Goal: Task Accomplishment & Management: Complete application form

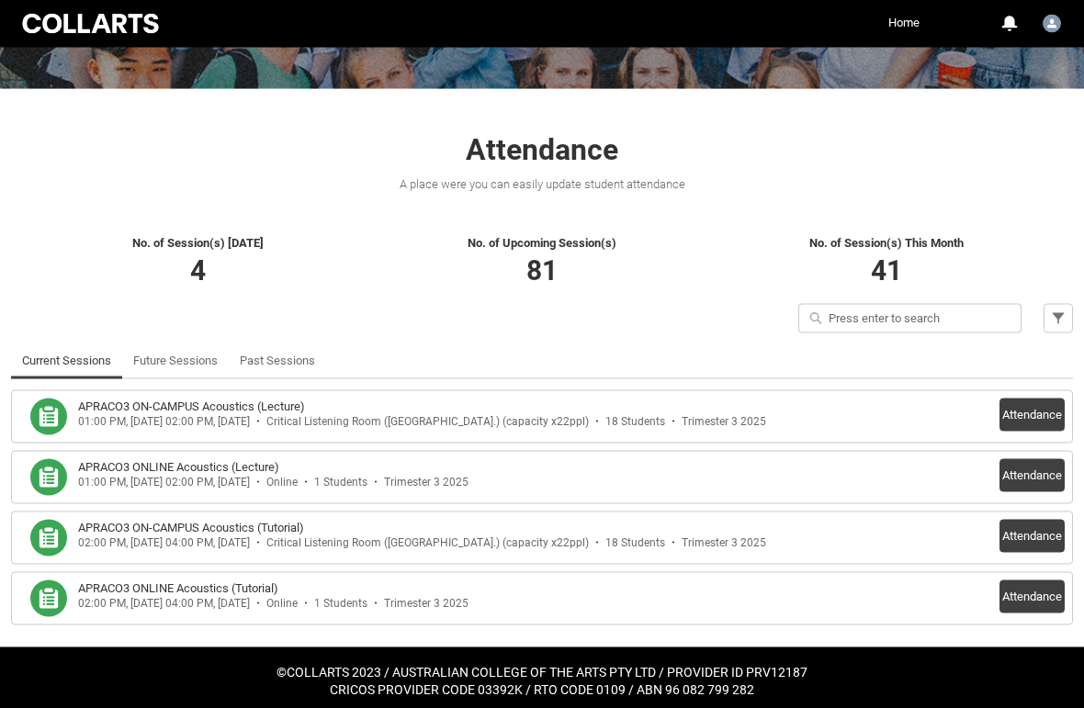
scroll to position [255, 0]
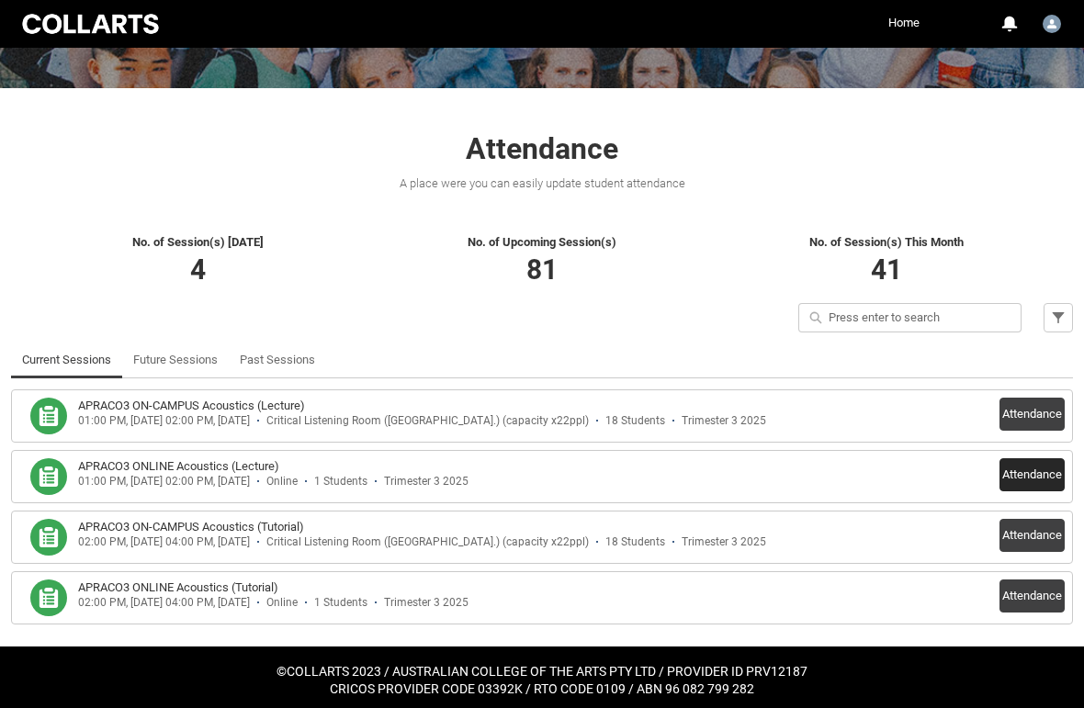
click at [1038, 483] on button "Attendance" at bounding box center [1032, 474] width 65 height 33
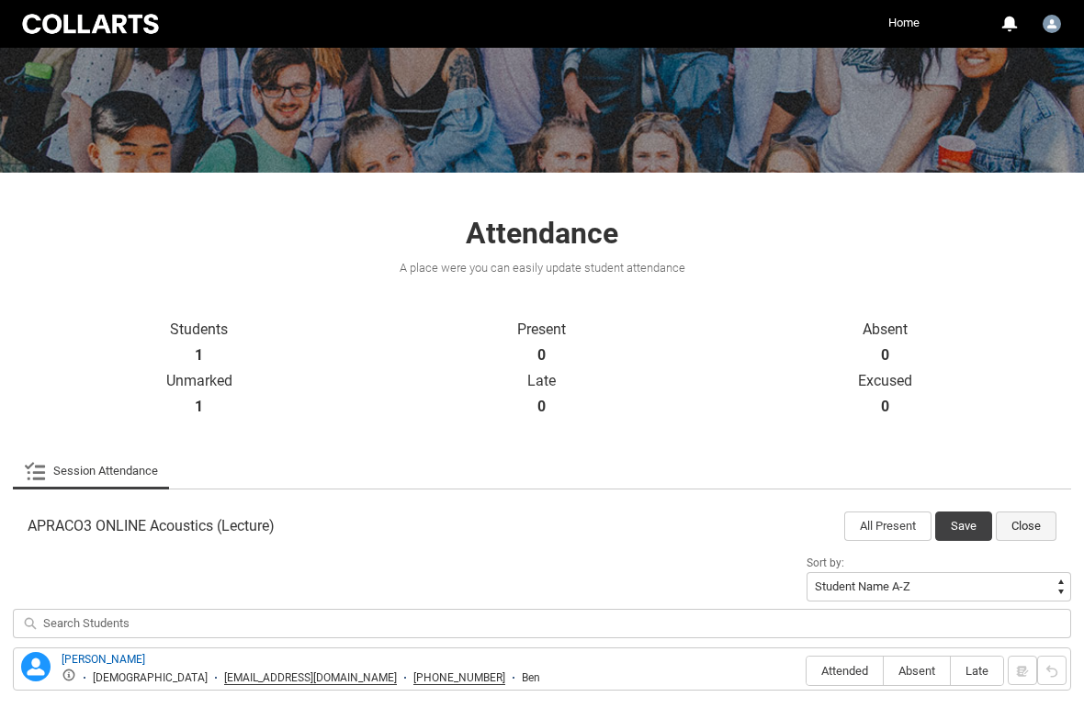
click at [1030, 518] on button "Close" at bounding box center [1026, 526] width 61 height 29
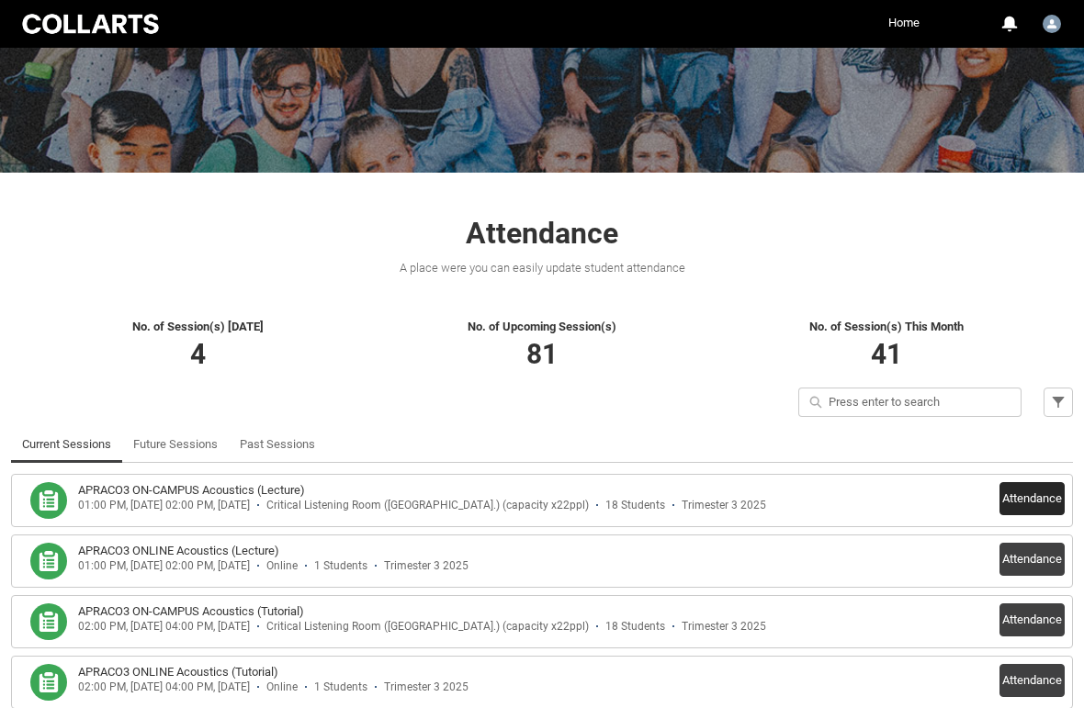
click at [1034, 503] on button "Attendance" at bounding box center [1032, 498] width 65 height 33
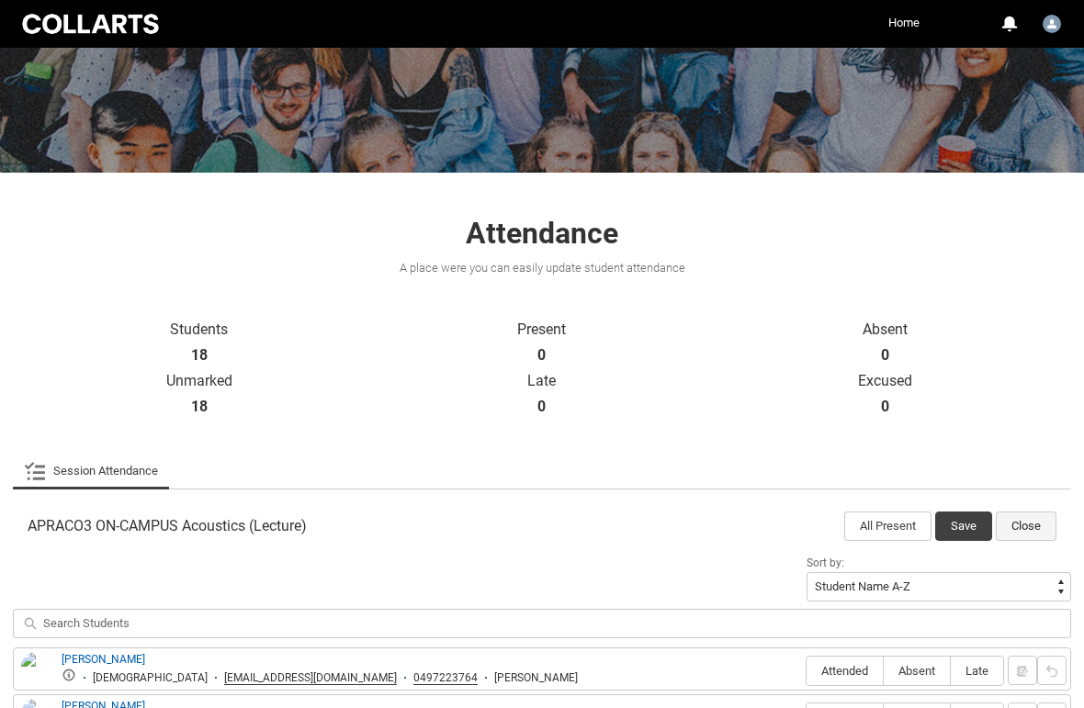
click at [1039, 525] on button "Close" at bounding box center [1026, 526] width 61 height 29
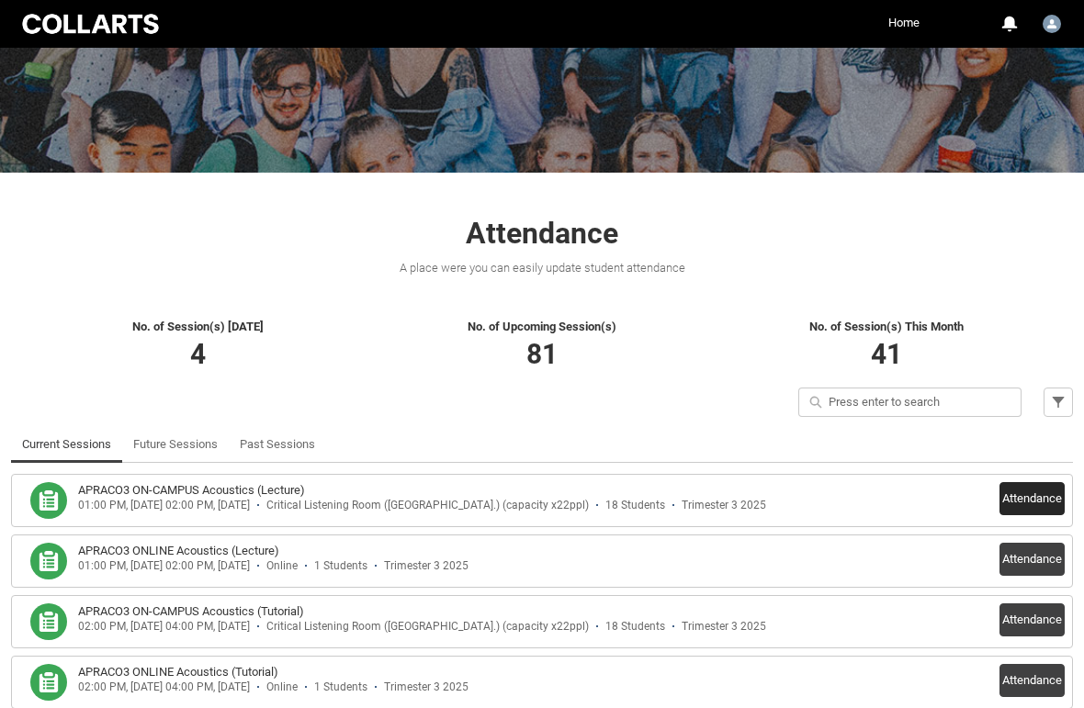
click at [1029, 503] on button "Attendance" at bounding box center [1032, 498] width 65 height 33
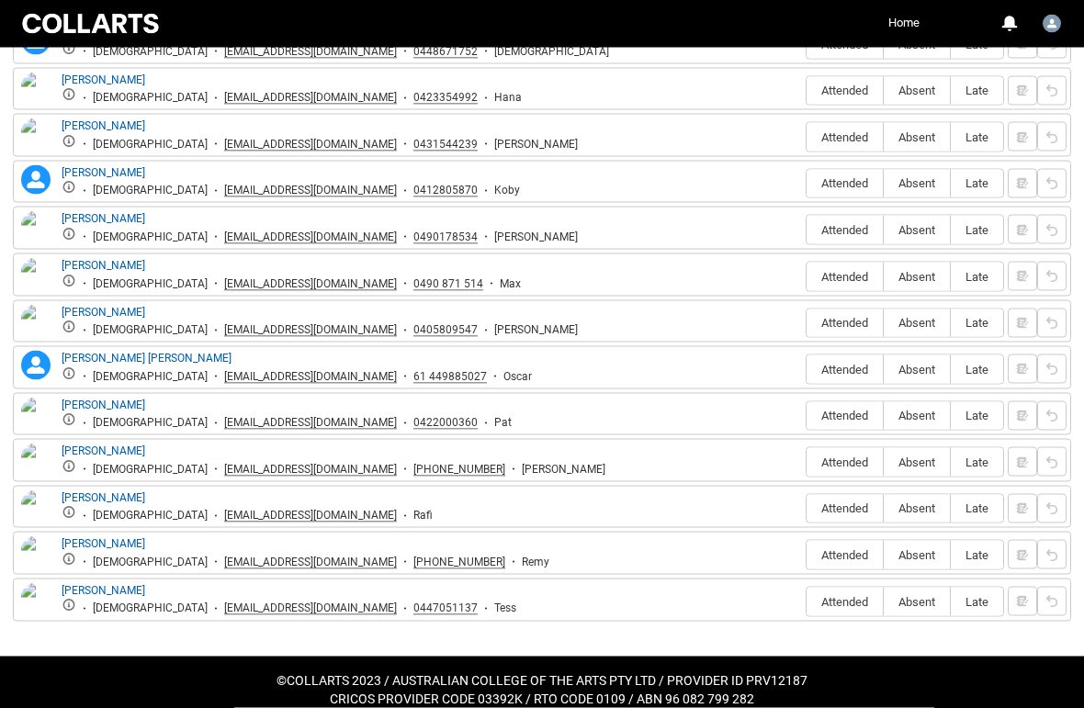
scroll to position [1043, 0]
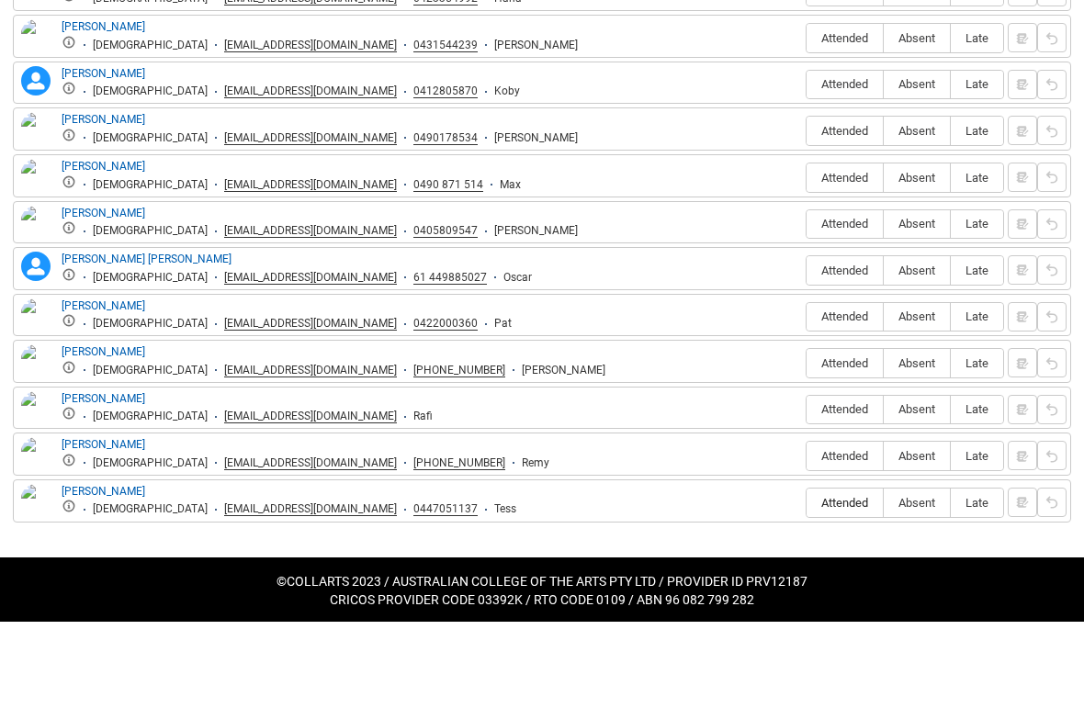
click at [838, 582] on span "Attended" at bounding box center [845, 589] width 76 height 14
click at [807, 589] on input "Attended" at bounding box center [806, 589] width 1 height 1
type lightning-radio-group "Attended"
radio input "true"
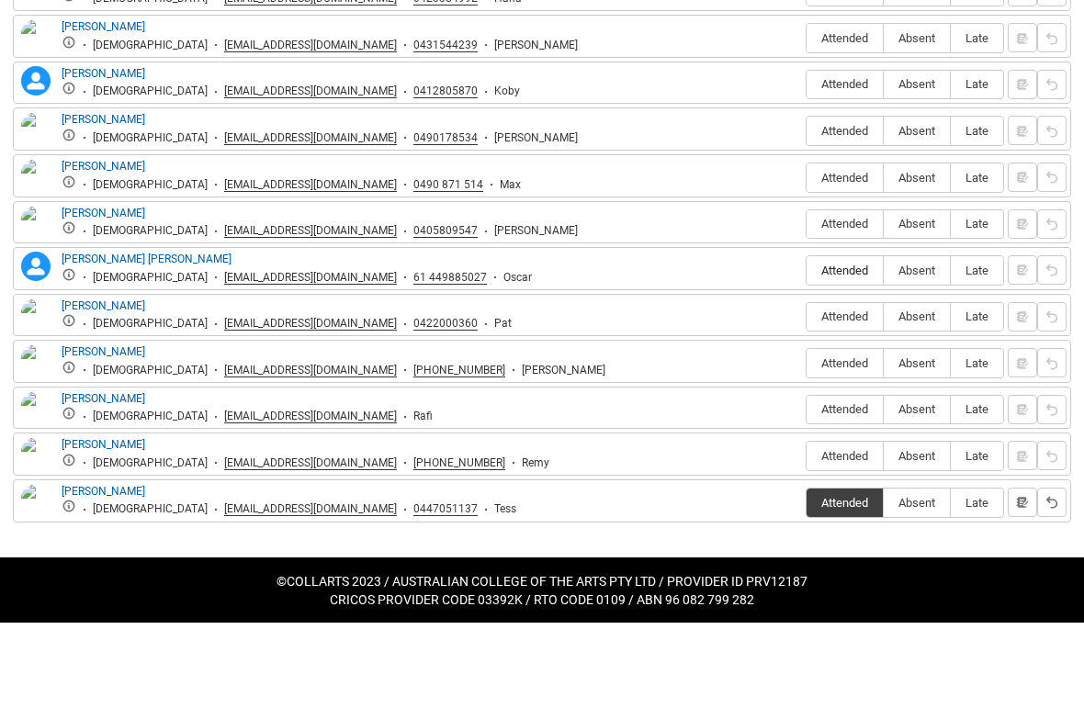
click at [842, 342] on label "Attended" at bounding box center [845, 356] width 76 height 28
click at [807, 356] on input "Attended" at bounding box center [806, 356] width 1 height 1
type lightning-radio-group "Attended"
radio input "true"
click at [855, 442] on span "Attended" at bounding box center [845, 449] width 76 height 14
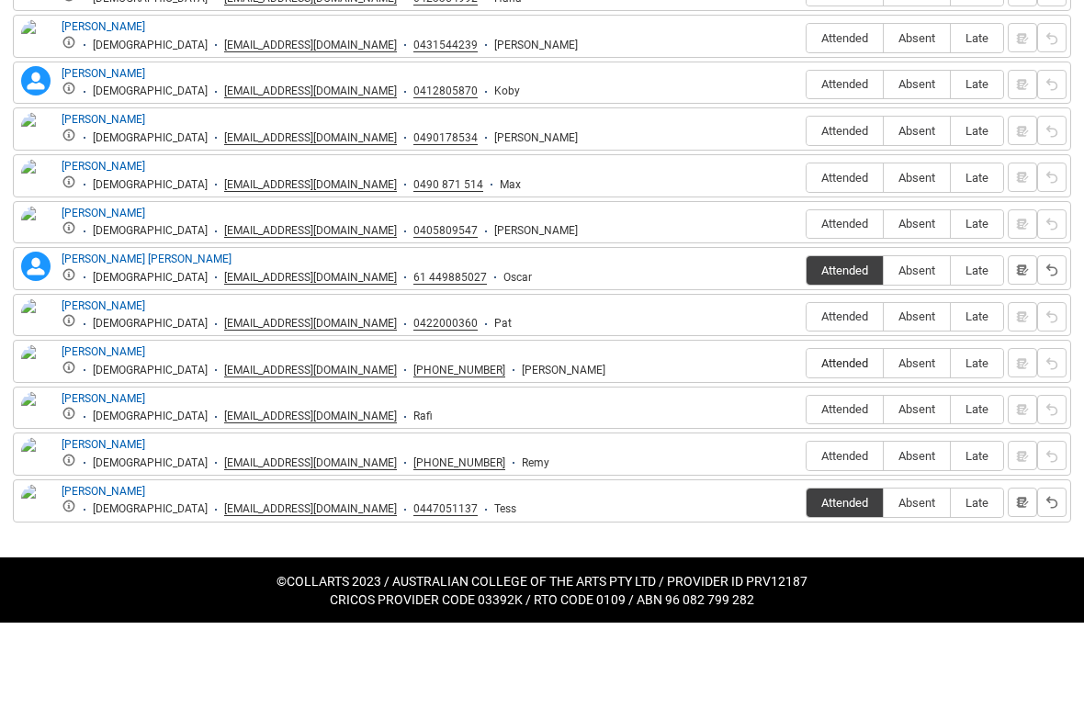
click at [807, 448] on input "Attended" at bounding box center [806, 448] width 1 height 1
type lightning-radio-group "Attended"
radio input "true"
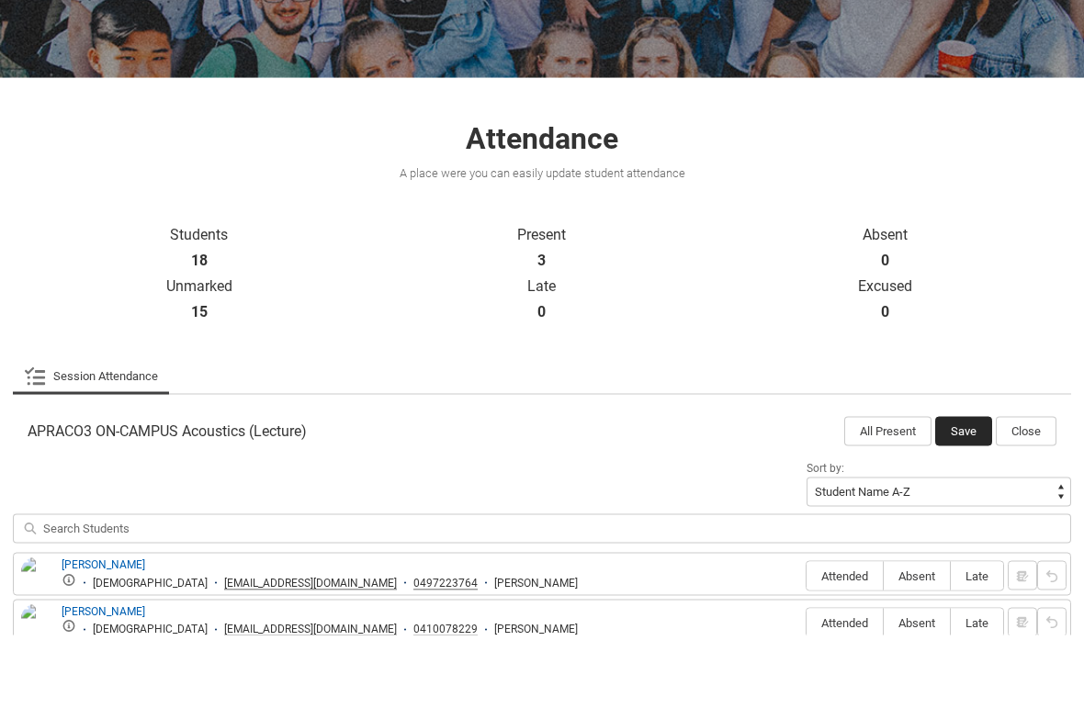
click at [977, 490] on button "Save" at bounding box center [963, 504] width 57 height 29
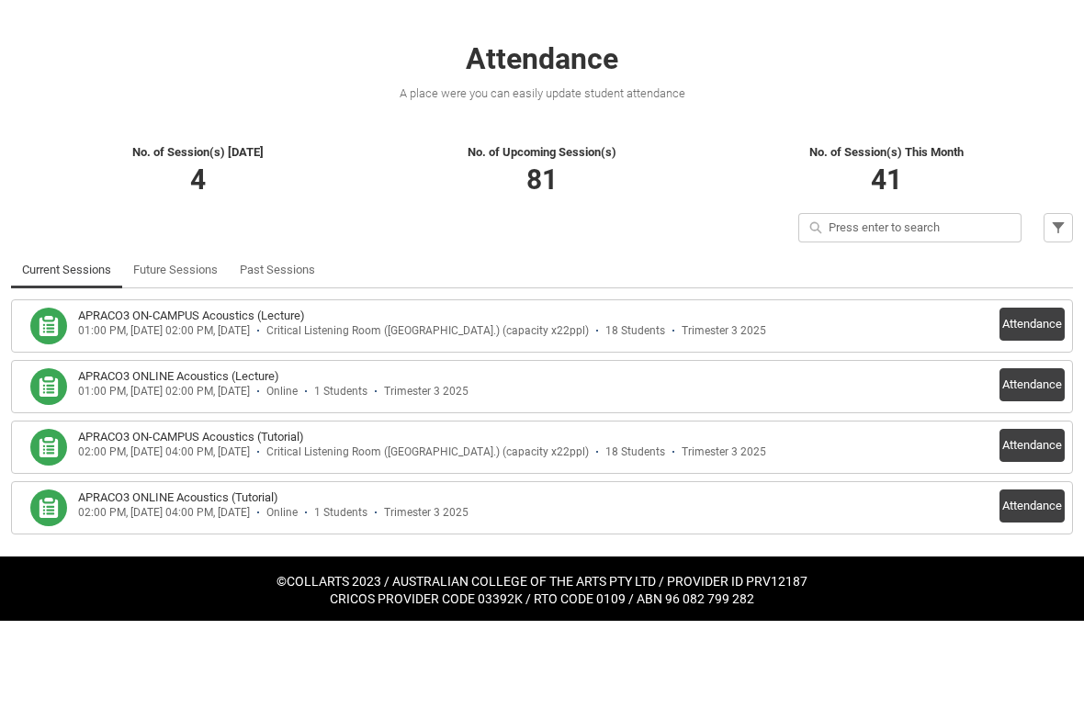
scroll to position [259, 0]
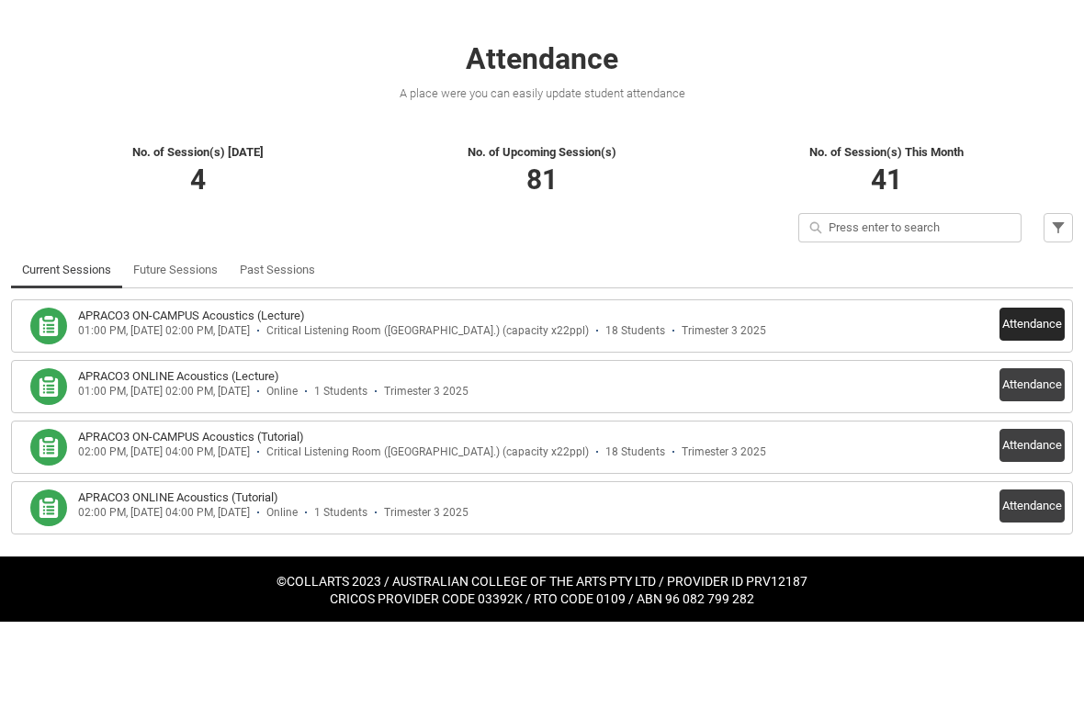
click at [1021, 394] on button "Attendance" at bounding box center [1032, 410] width 65 height 33
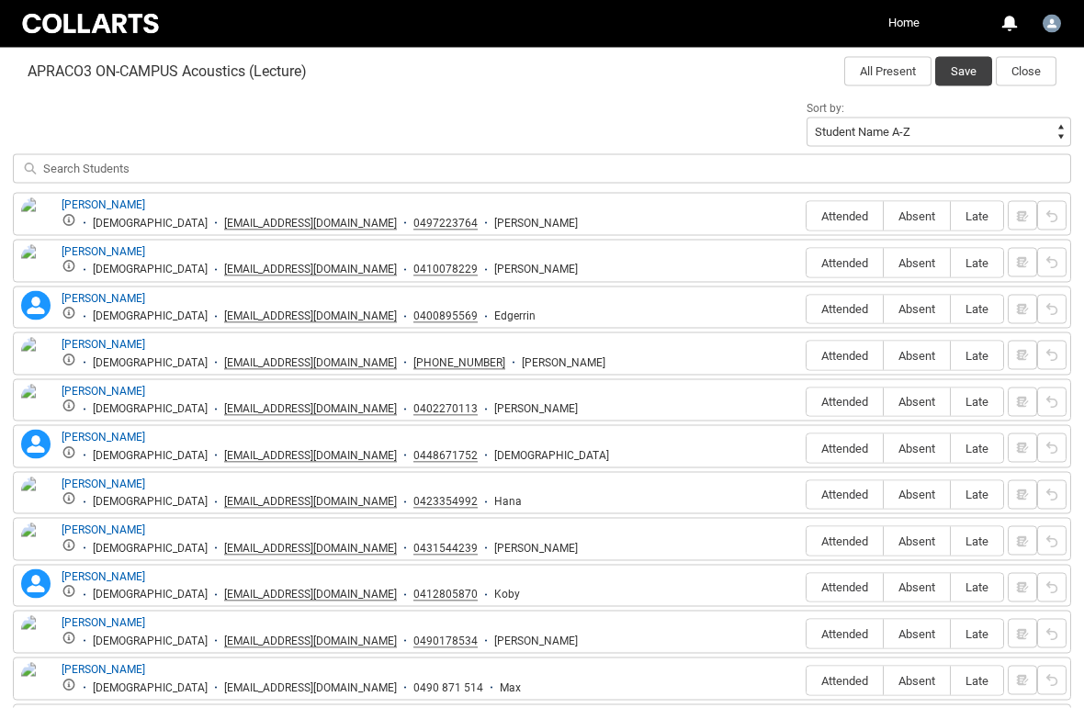
scroll to position [627, 0]
click at [850, 267] on span "Attended" at bounding box center [845, 262] width 76 height 14
click at [807, 263] on input "Attended" at bounding box center [806, 262] width 1 height 1
type lightning-radio-group "Attended"
radio input "true"
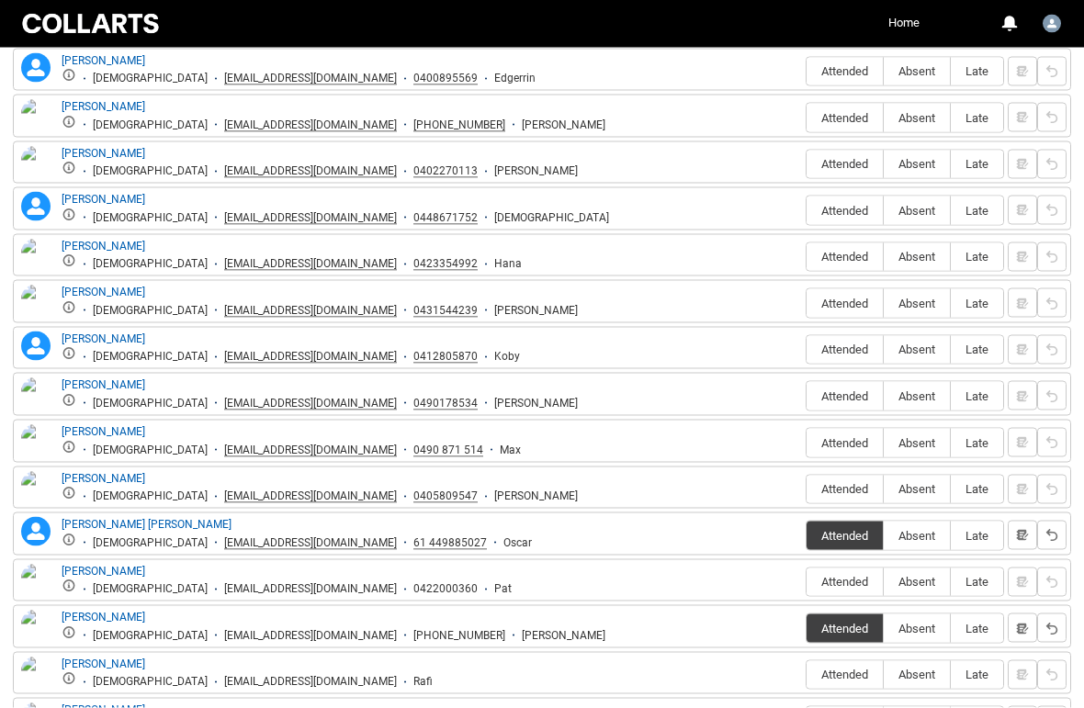
scroll to position [864, 0]
click at [855, 440] on span "Attended" at bounding box center [845, 442] width 76 height 14
click at [807, 442] on input "Attended" at bounding box center [806, 442] width 1 height 1
type lightning-radio-group "Attended"
radio input "true"
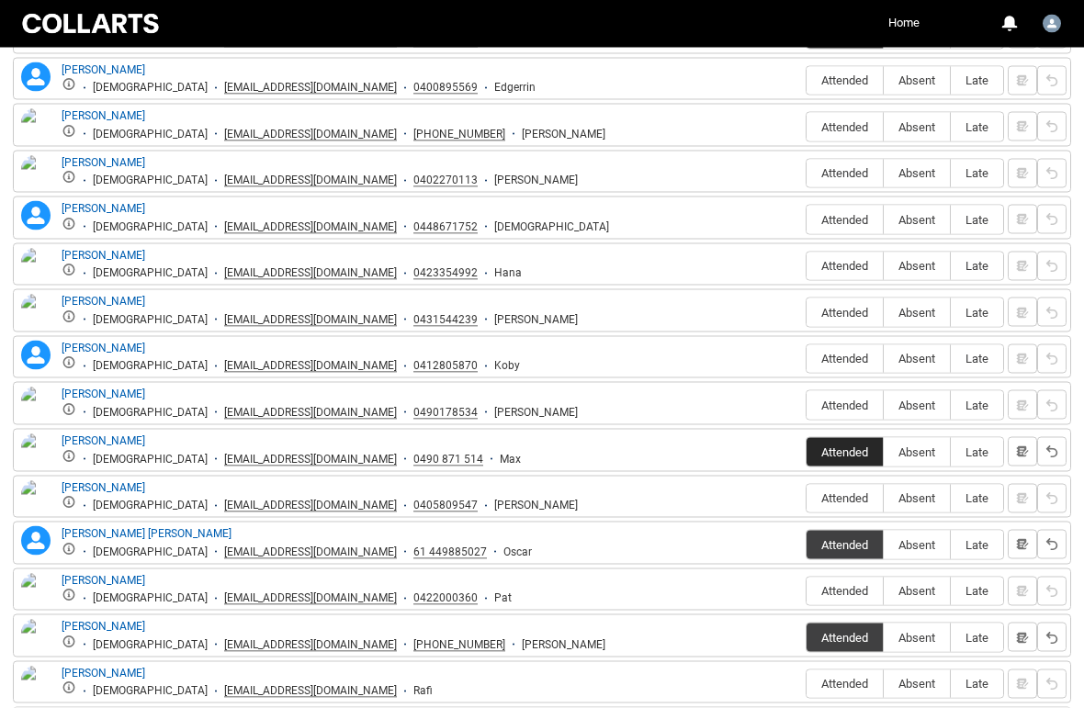
scroll to position [850, 0]
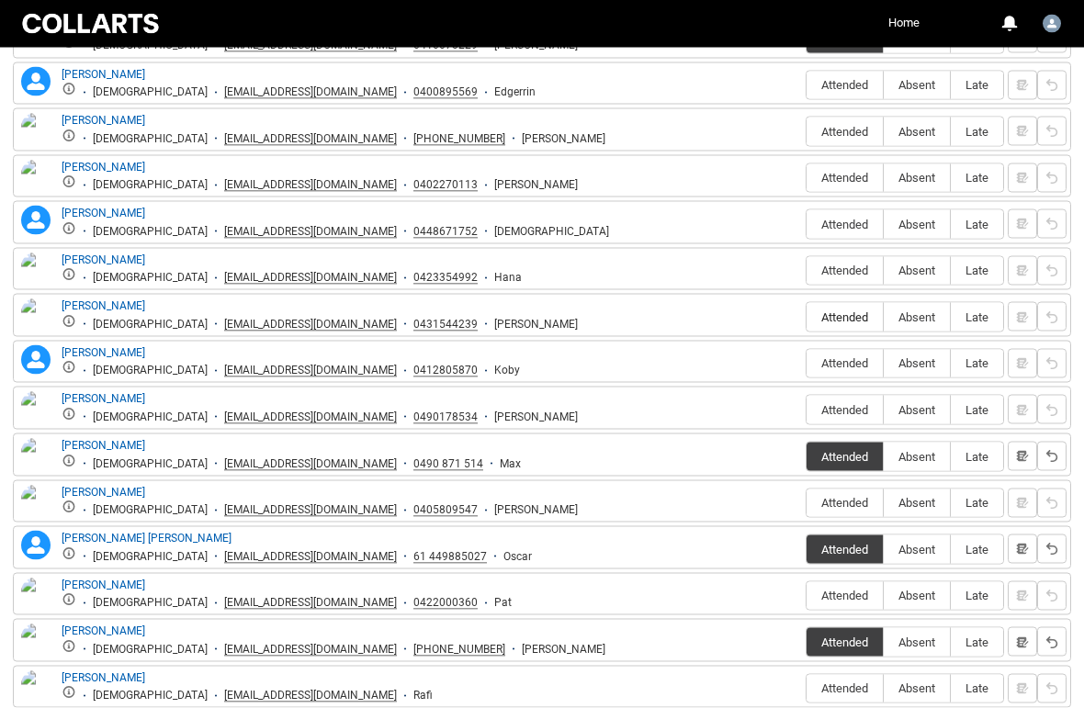
click at [848, 315] on span "Attended" at bounding box center [845, 318] width 76 height 14
click at [807, 317] on input "Attended" at bounding box center [806, 317] width 1 height 1
type lightning-radio-group "Attended"
radio input "true"
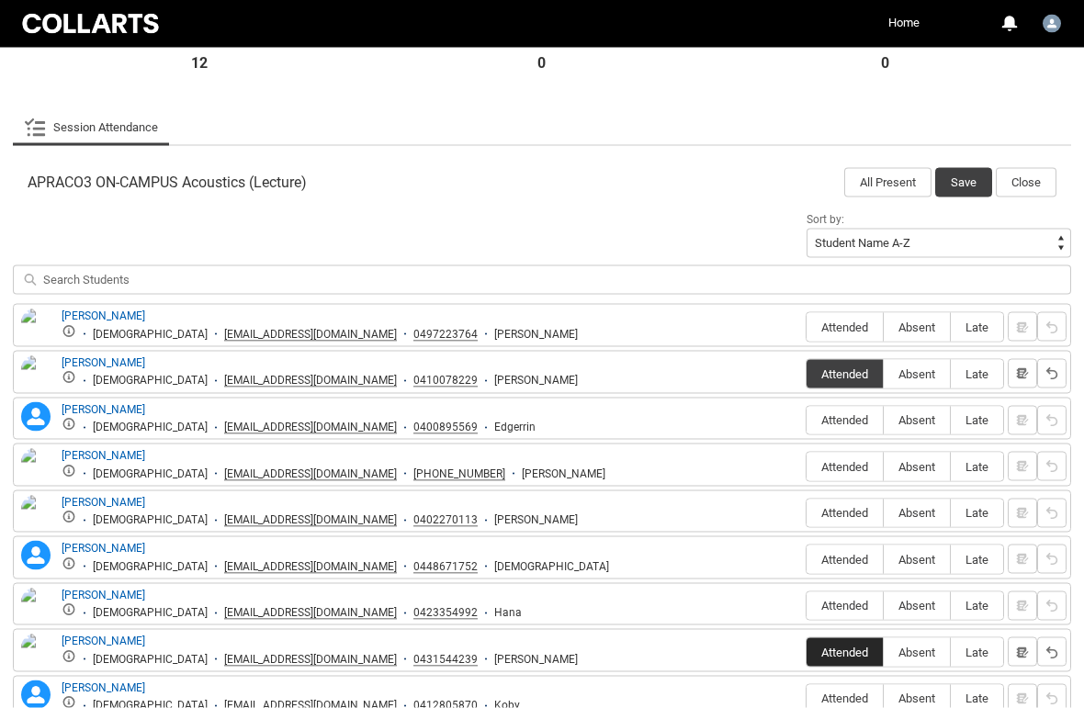
scroll to position [498, 0]
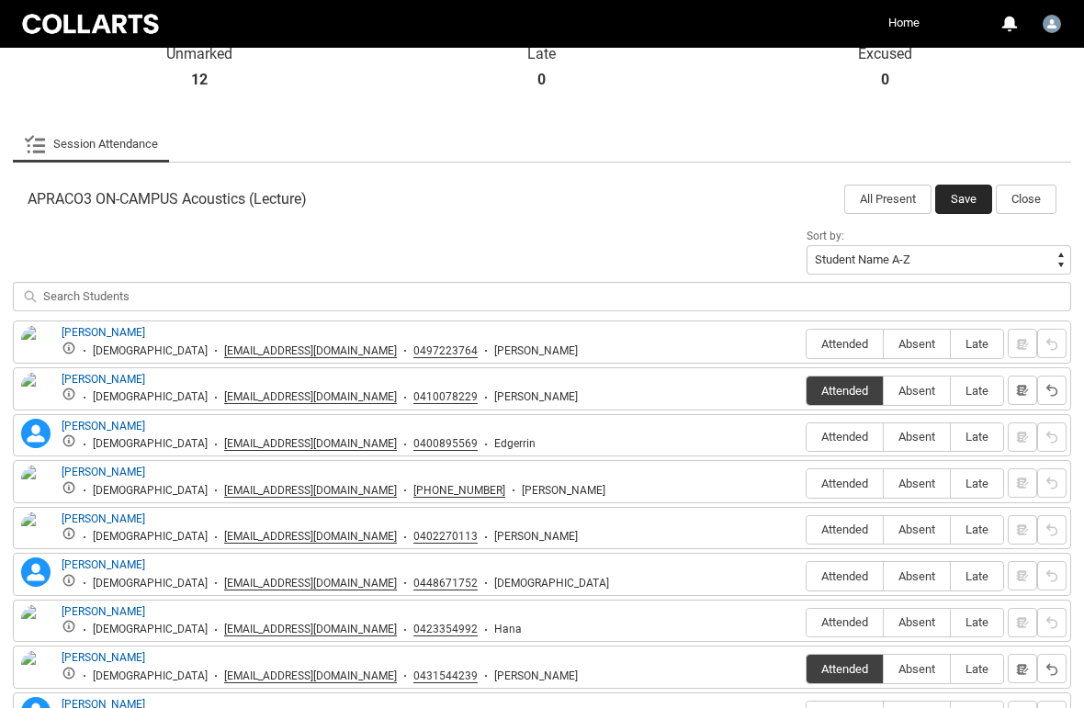
click at [974, 198] on button "Save" at bounding box center [963, 199] width 57 height 29
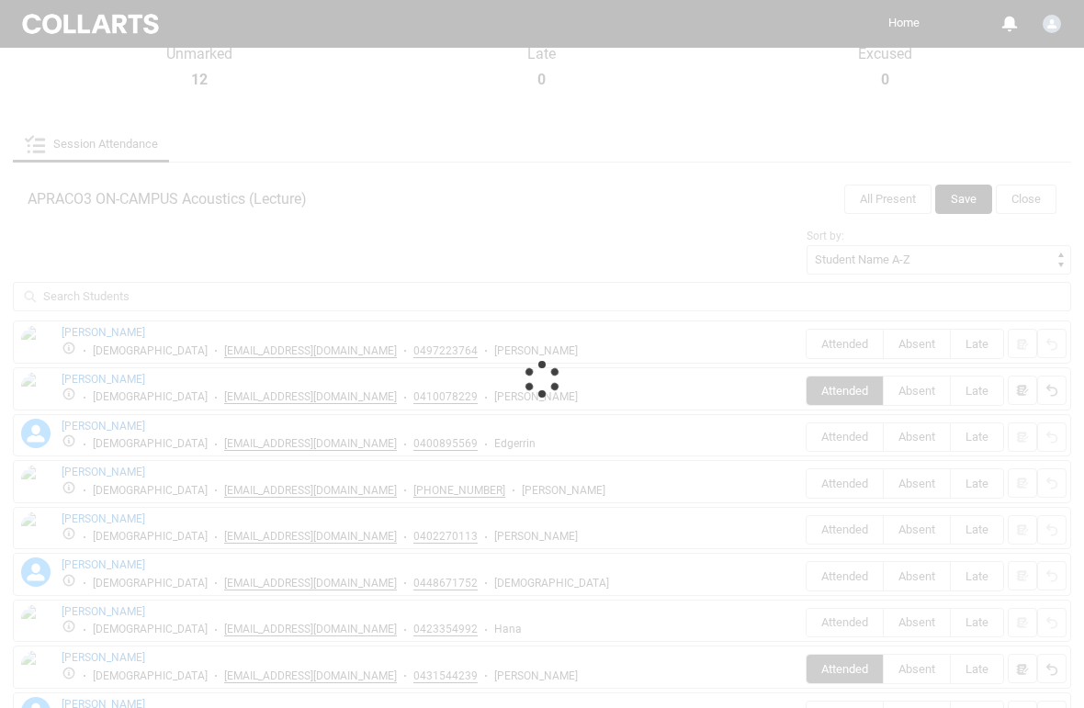
scroll to position [258, 0]
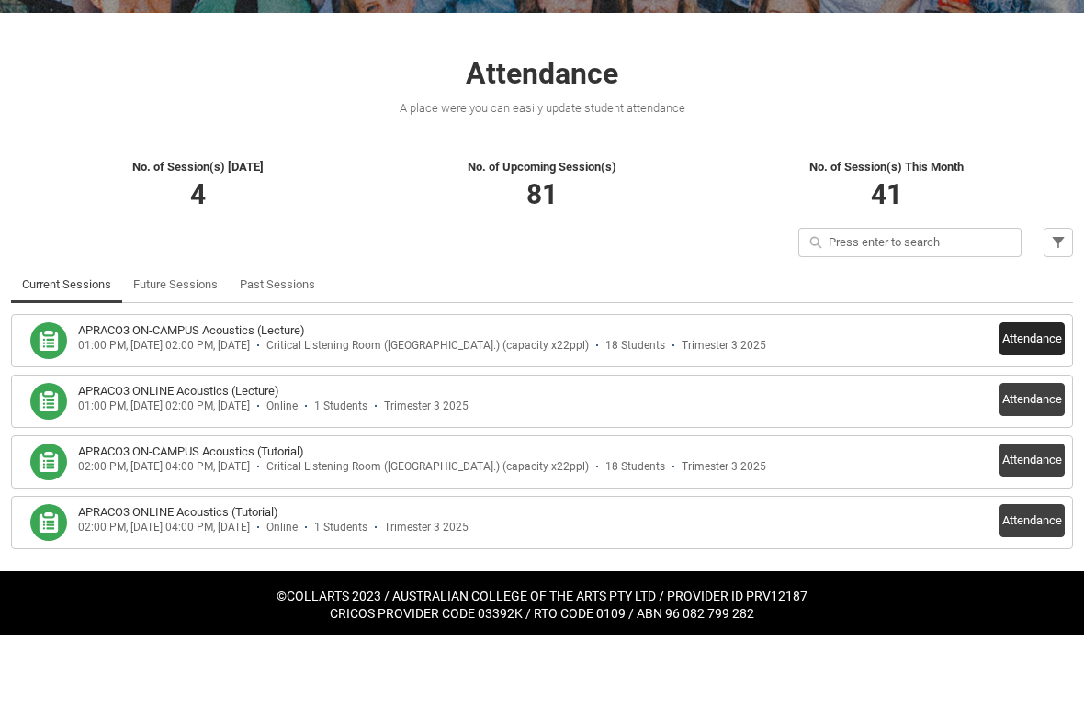
click at [1025, 395] on button "Attendance" at bounding box center [1032, 411] width 65 height 33
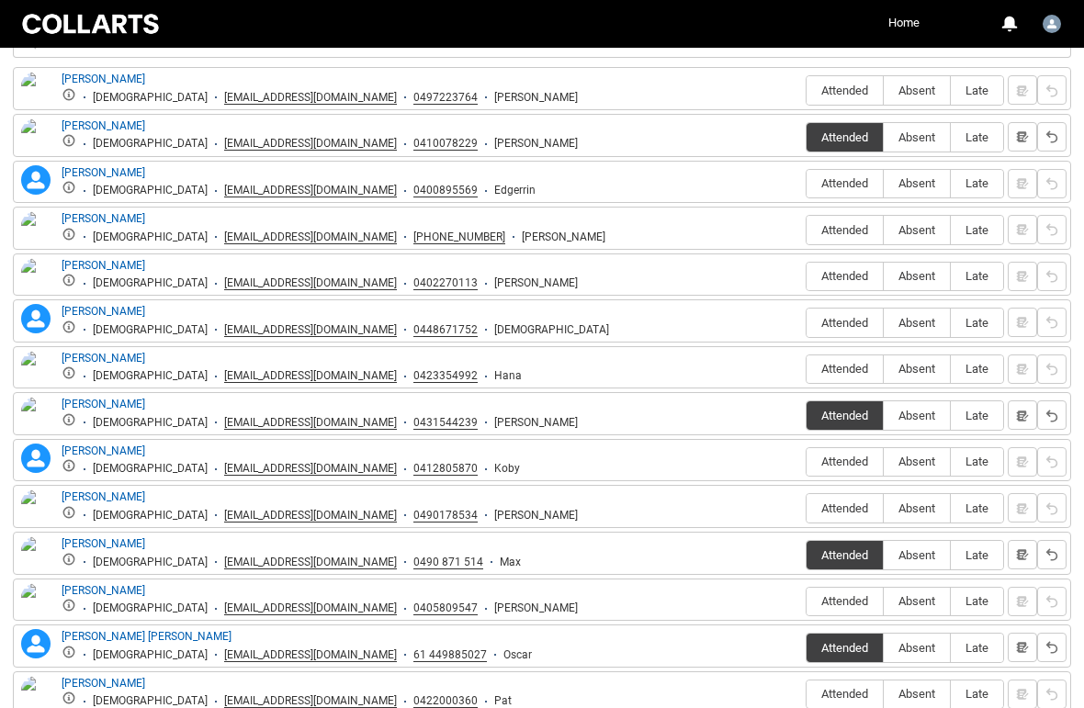
scroll to position [877, 0]
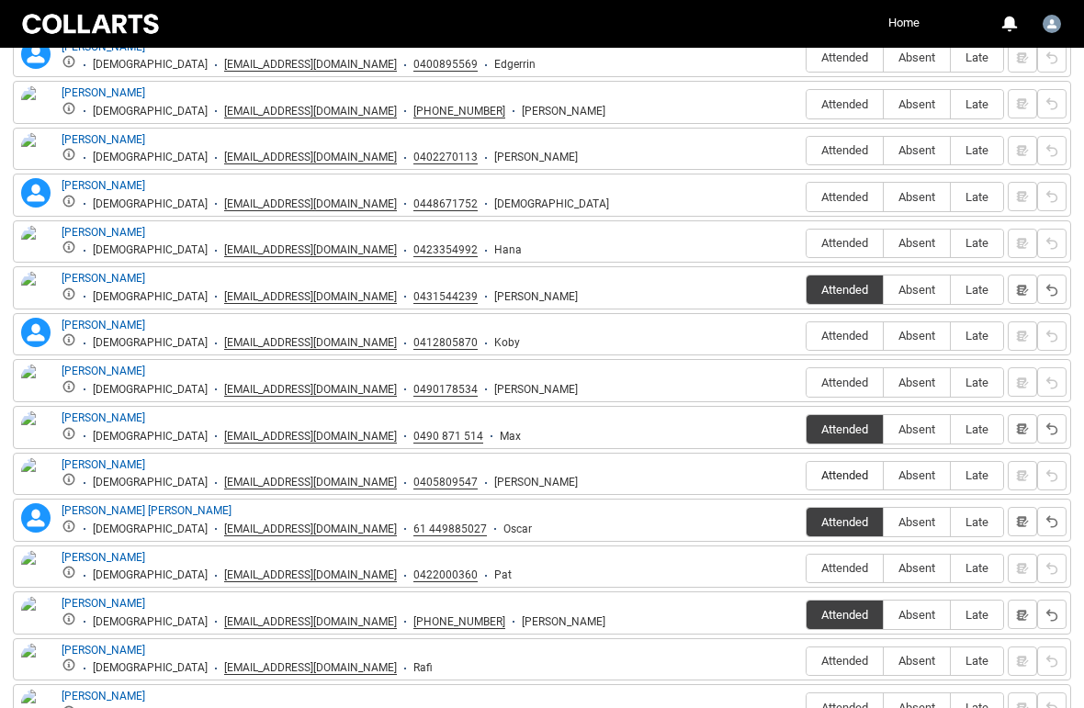
click at [841, 477] on span "Attended" at bounding box center [845, 476] width 76 height 14
click at [807, 476] on input "Attended" at bounding box center [806, 475] width 1 height 1
type lightning-radio-group "Attended"
radio input "true"
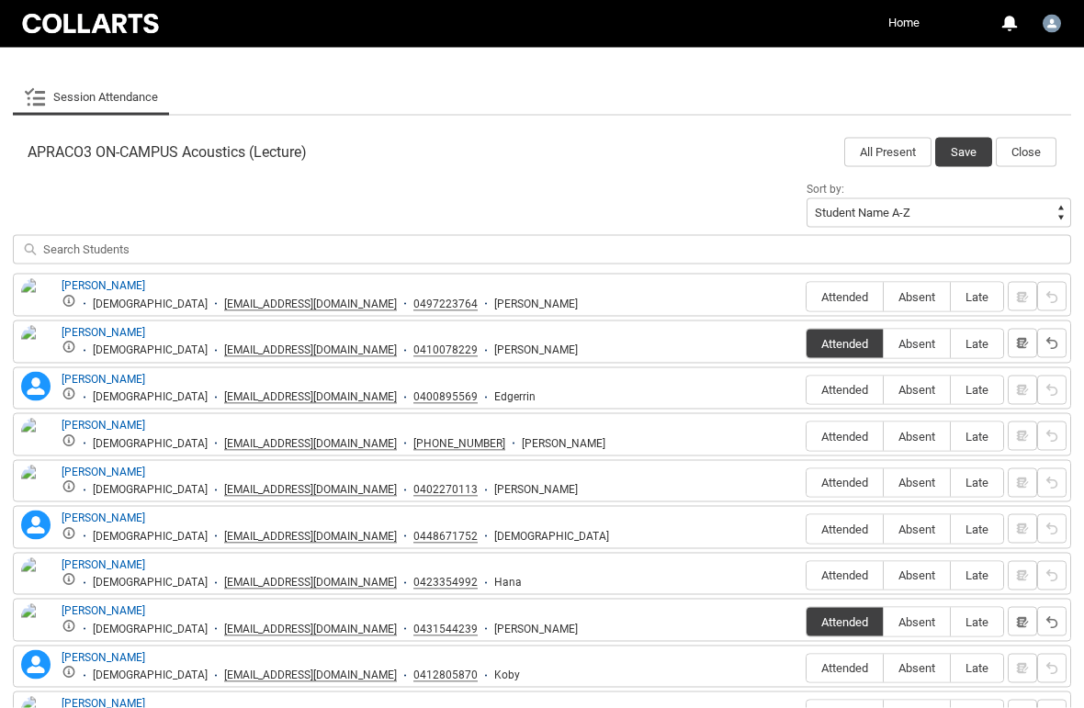
scroll to position [518, 0]
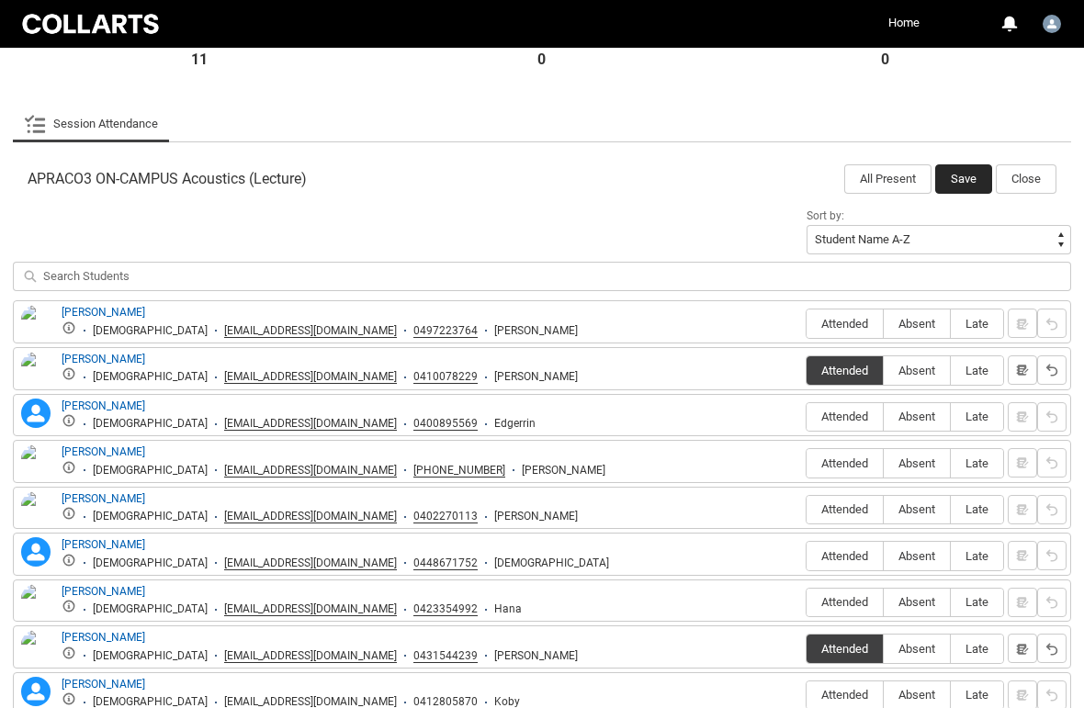
click at [966, 184] on button "Save" at bounding box center [963, 178] width 57 height 29
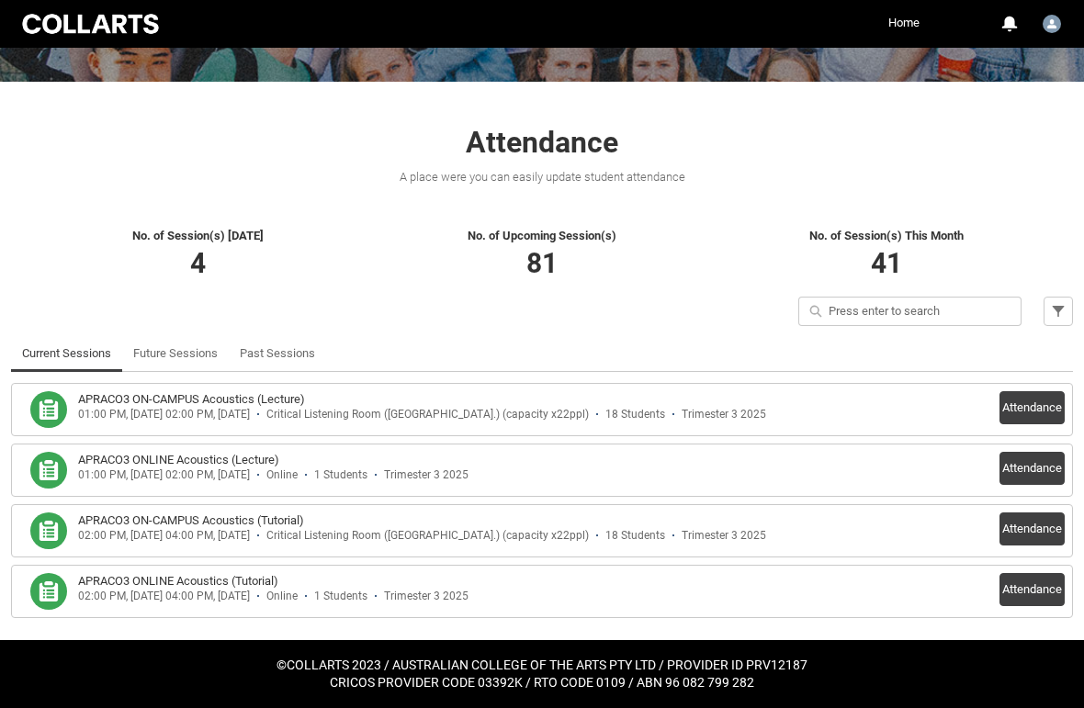
scroll to position [258, 0]
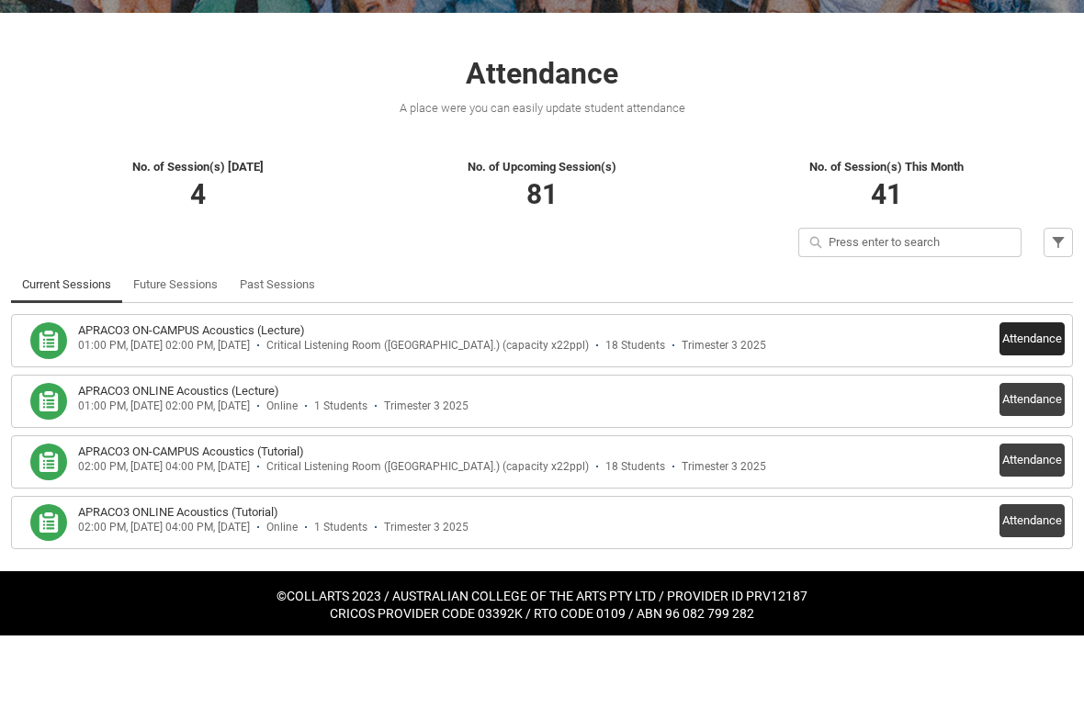
click at [1014, 395] on button "Attendance" at bounding box center [1032, 411] width 65 height 33
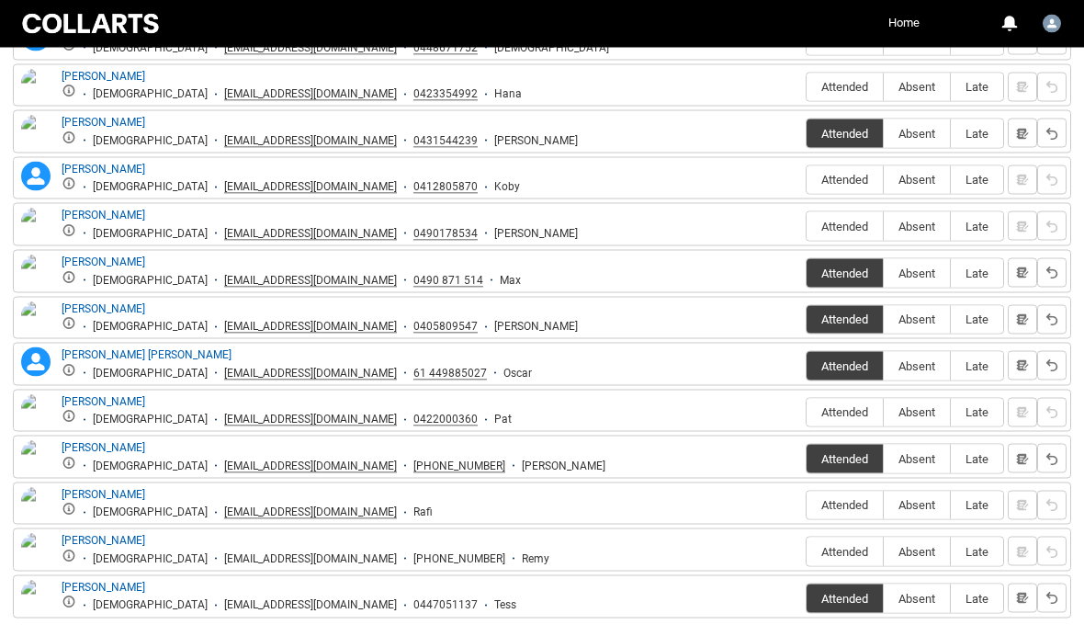
scroll to position [1034, 0]
click at [855, 501] on span "Attended" at bounding box center [845, 504] width 76 height 14
click at [807, 504] on input "Attended" at bounding box center [806, 504] width 1 height 1
type lightning-radio-group "Attended"
radio input "true"
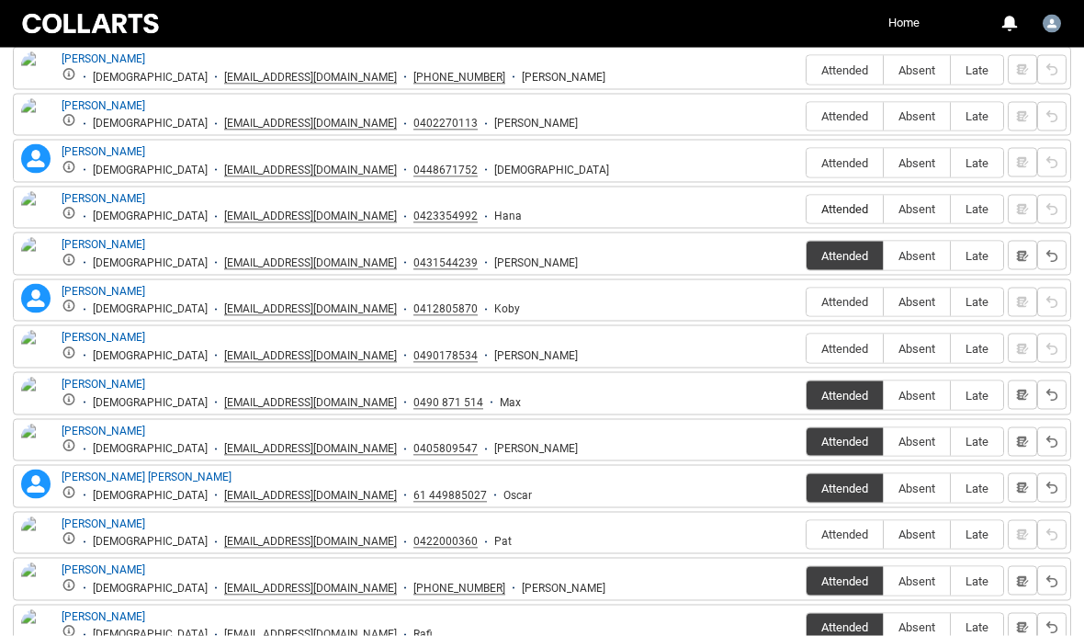
click at [840, 202] on span "Attended" at bounding box center [845, 209] width 76 height 14
click at [807, 209] on input "Attended" at bounding box center [806, 209] width 1 height 1
type lightning-radio-group "Attended"
radio input "true"
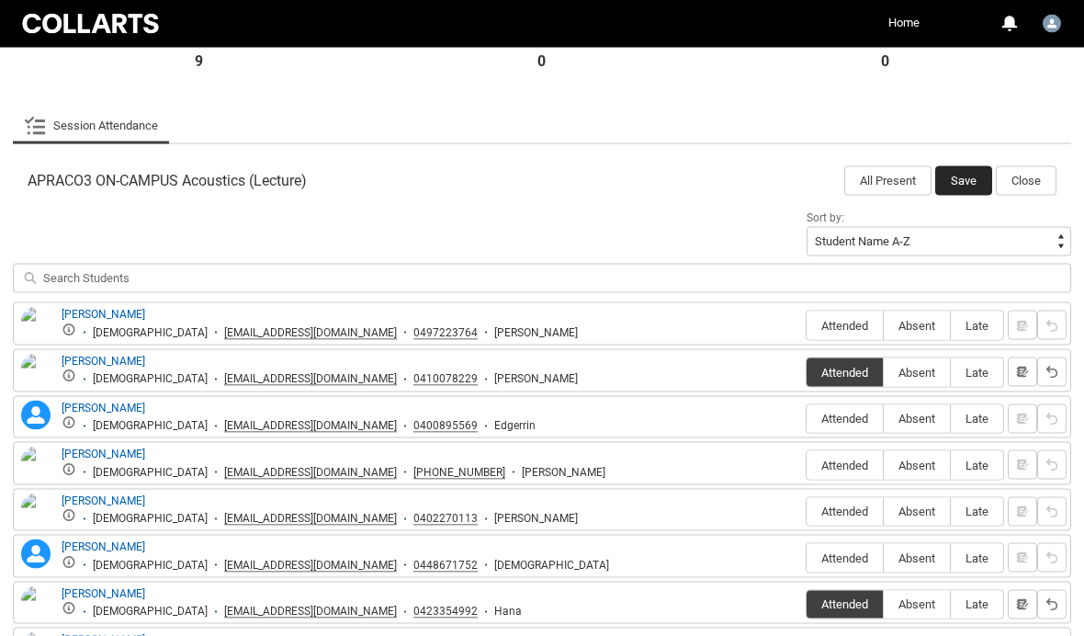
click at [966, 176] on button "Save" at bounding box center [963, 180] width 57 height 29
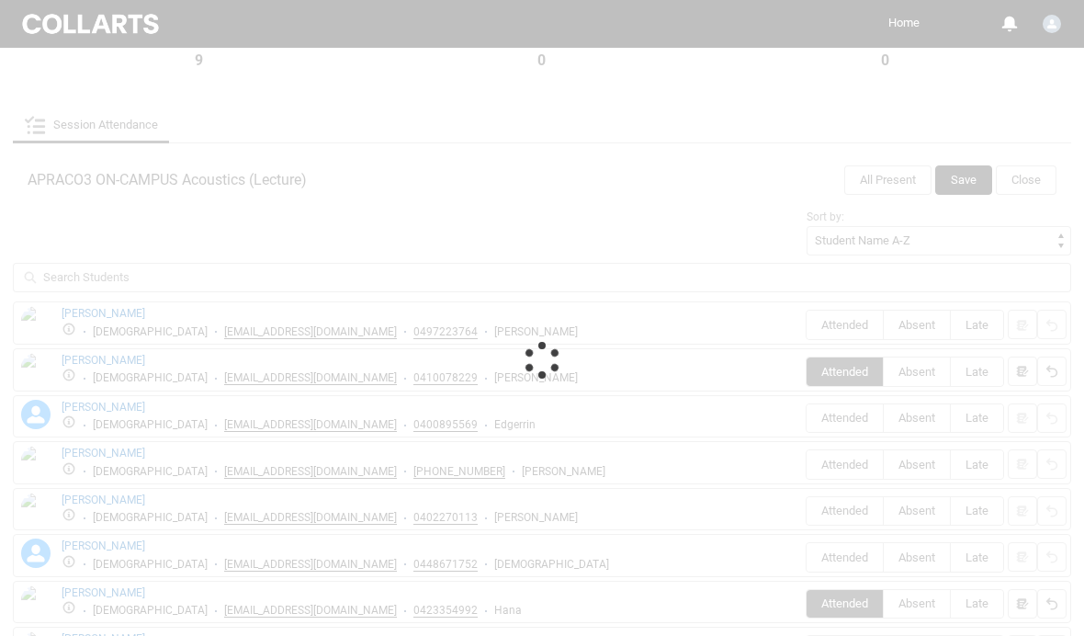
scroll to position [331, 0]
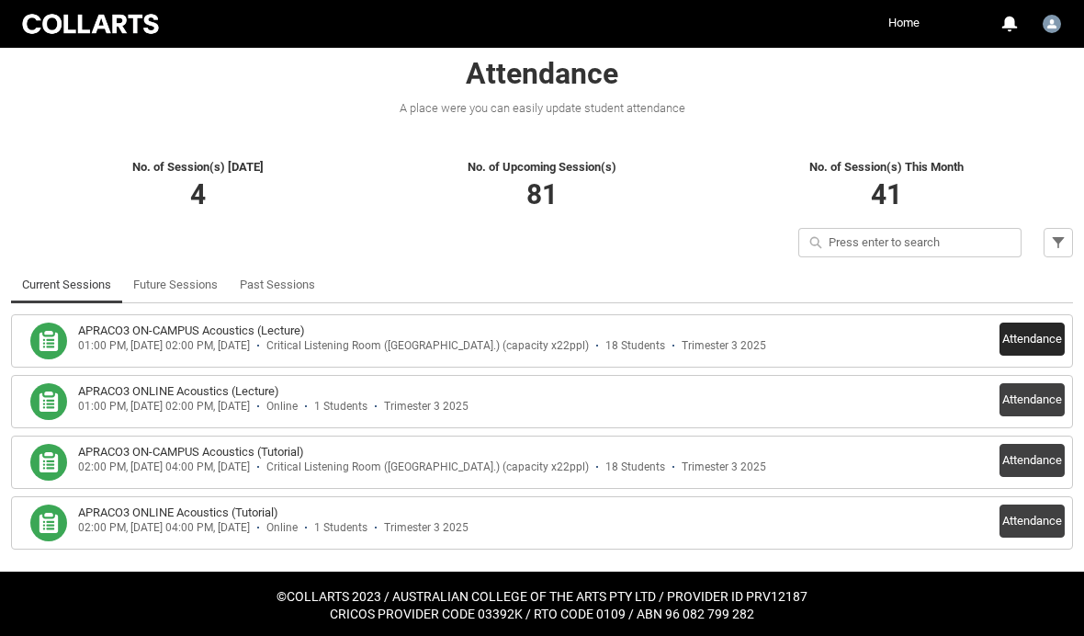
click at [1040, 331] on button "Attendance" at bounding box center [1032, 338] width 65 height 33
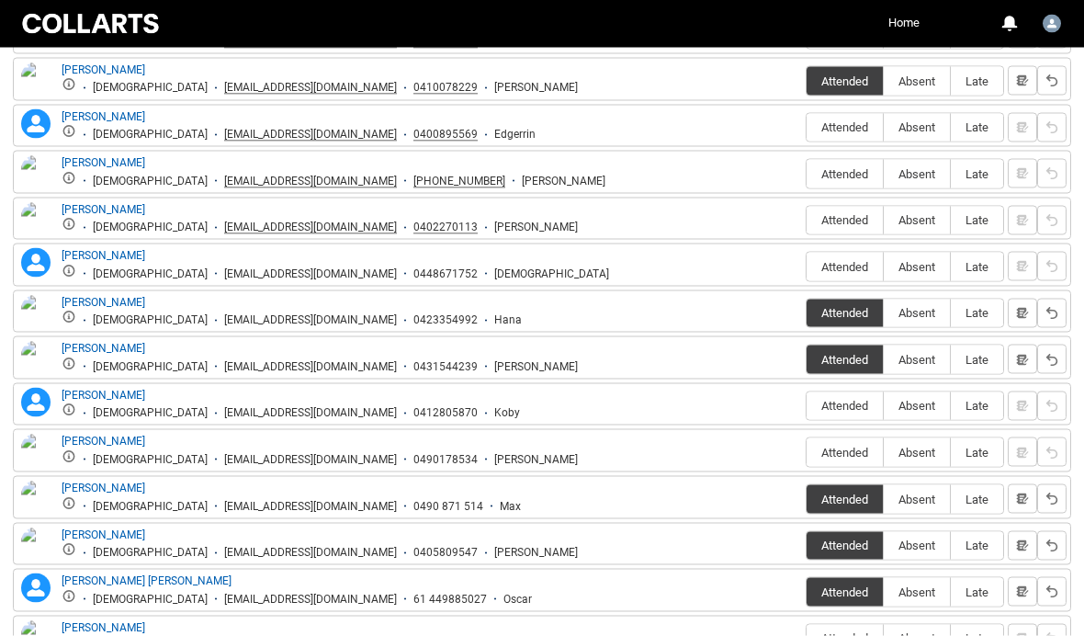
scroll to position [808, 0]
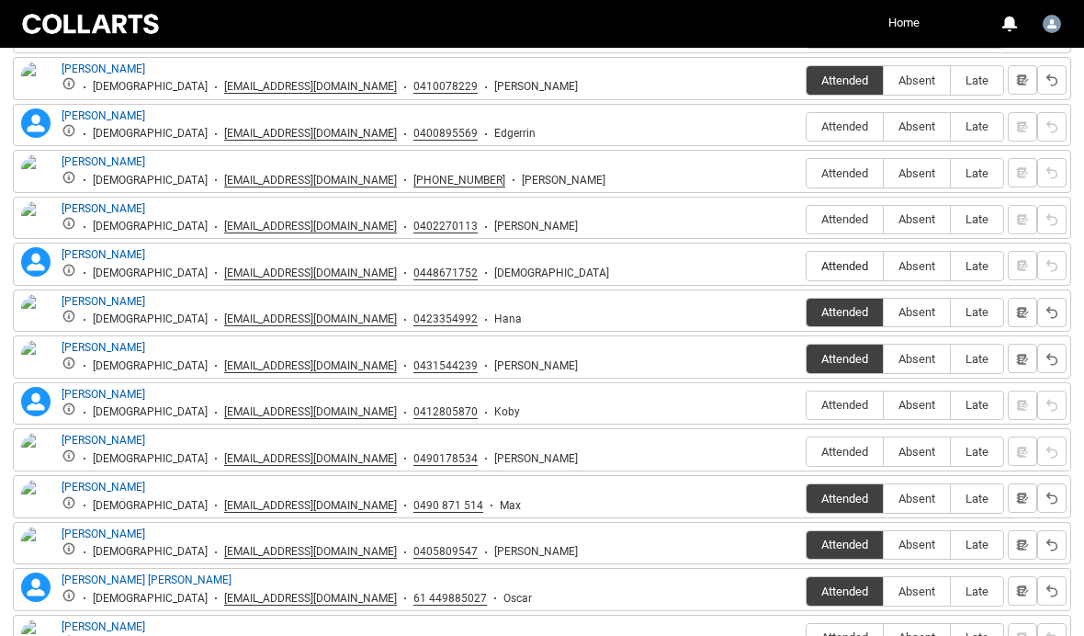
click at [850, 261] on span "Attended" at bounding box center [845, 266] width 76 height 14
click at [807, 265] on input "Attended" at bounding box center [806, 265] width 1 height 1
type lightning-radio-group "Attended"
radio input "true"
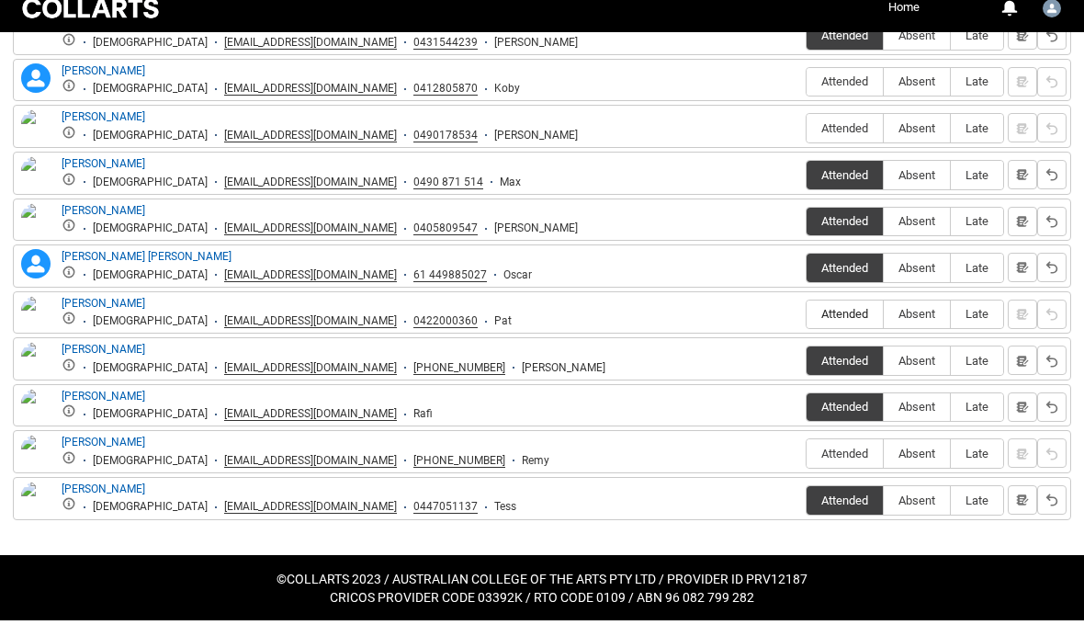
click at [847, 322] on span "Attended" at bounding box center [845, 329] width 76 height 14
click at [807, 329] on input "Attended" at bounding box center [806, 329] width 1 height 1
type lightning-radio-group "Attended"
radio input "true"
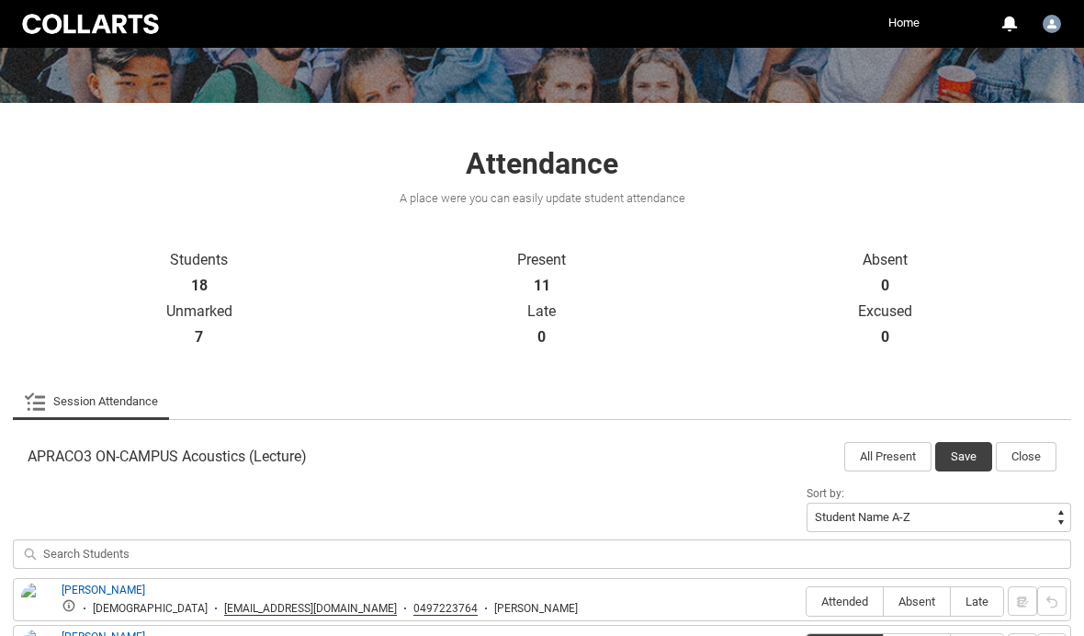
scroll to position [228, 0]
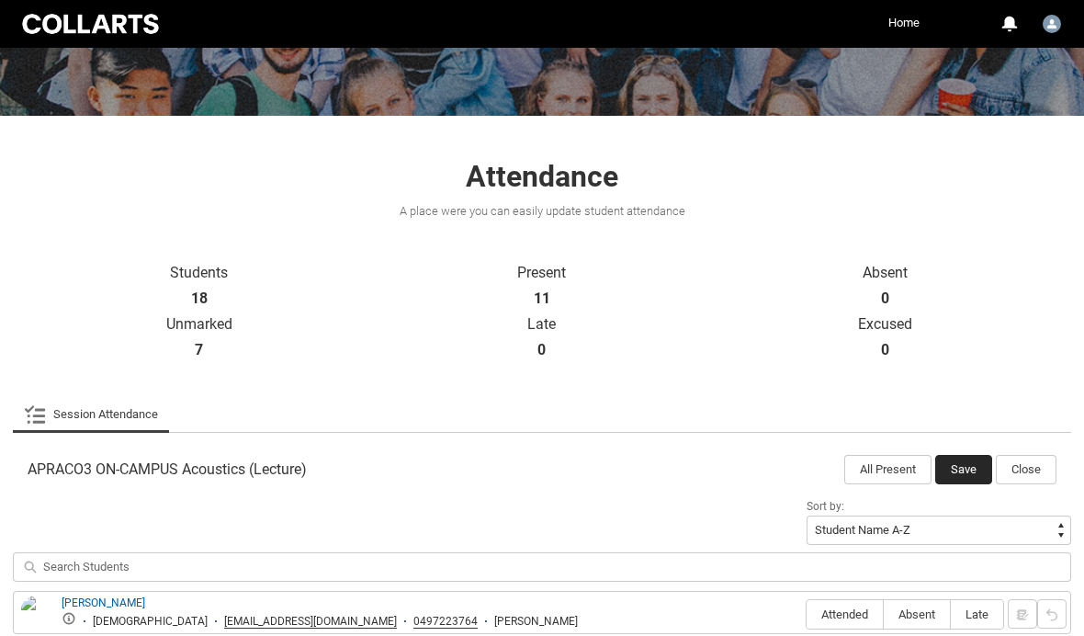
click at [973, 474] on button "Save" at bounding box center [963, 469] width 57 height 29
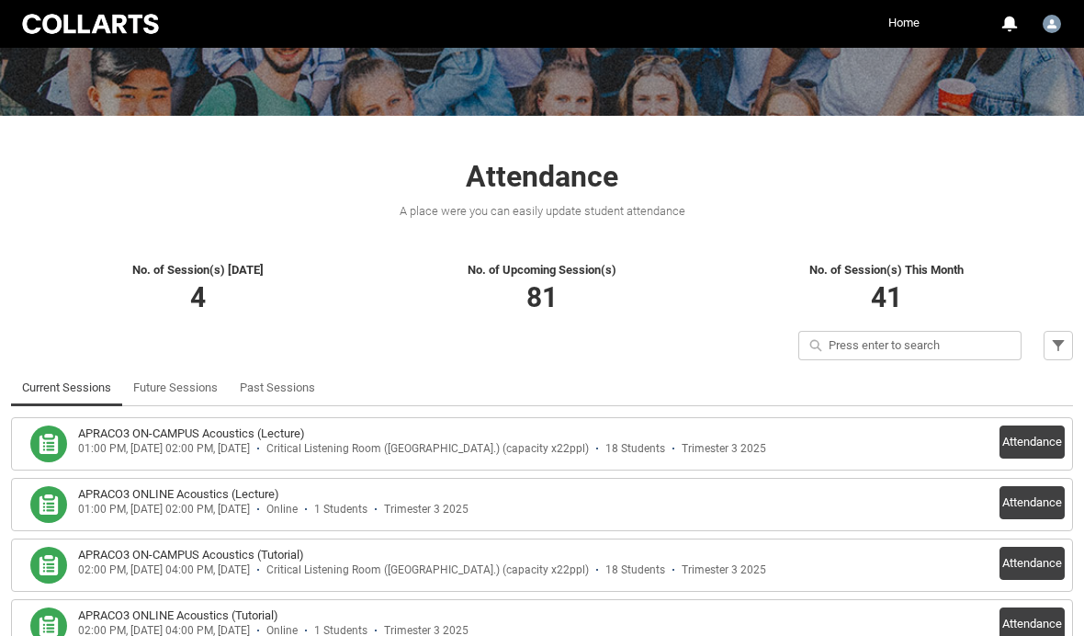
scroll to position [303, 0]
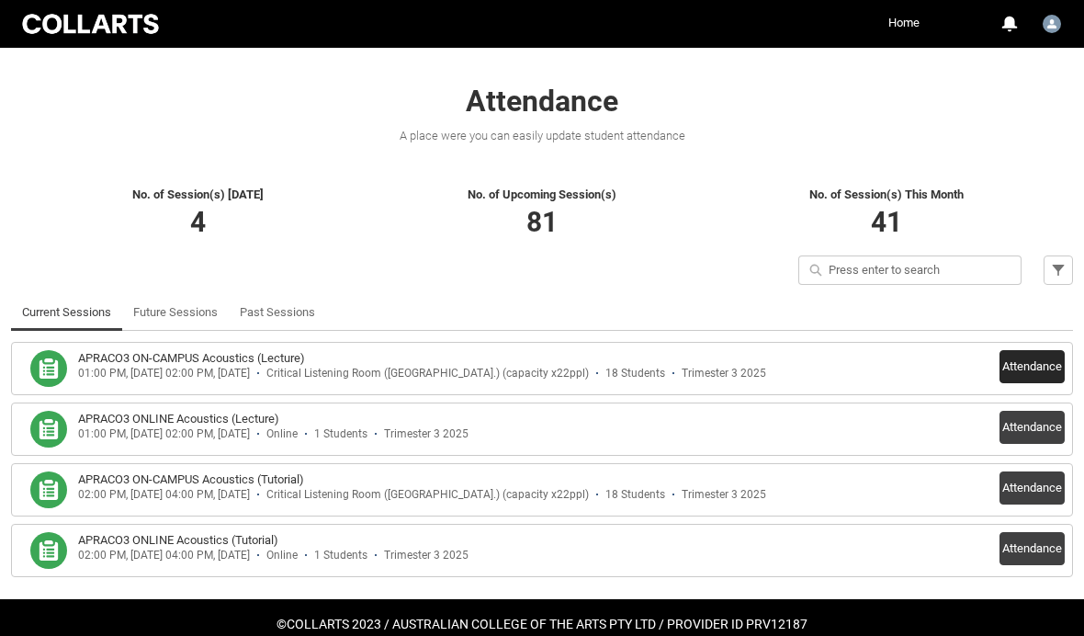
click at [1038, 371] on button "Attendance" at bounding box center [1032, 366] width 65 height 33
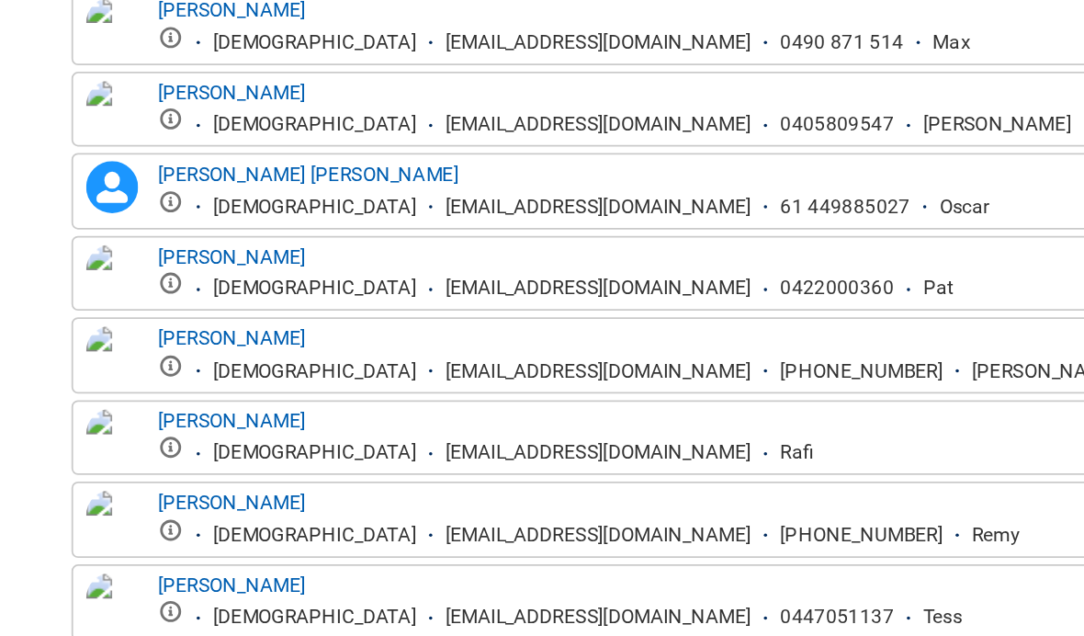
scroll to position [1114, 0]
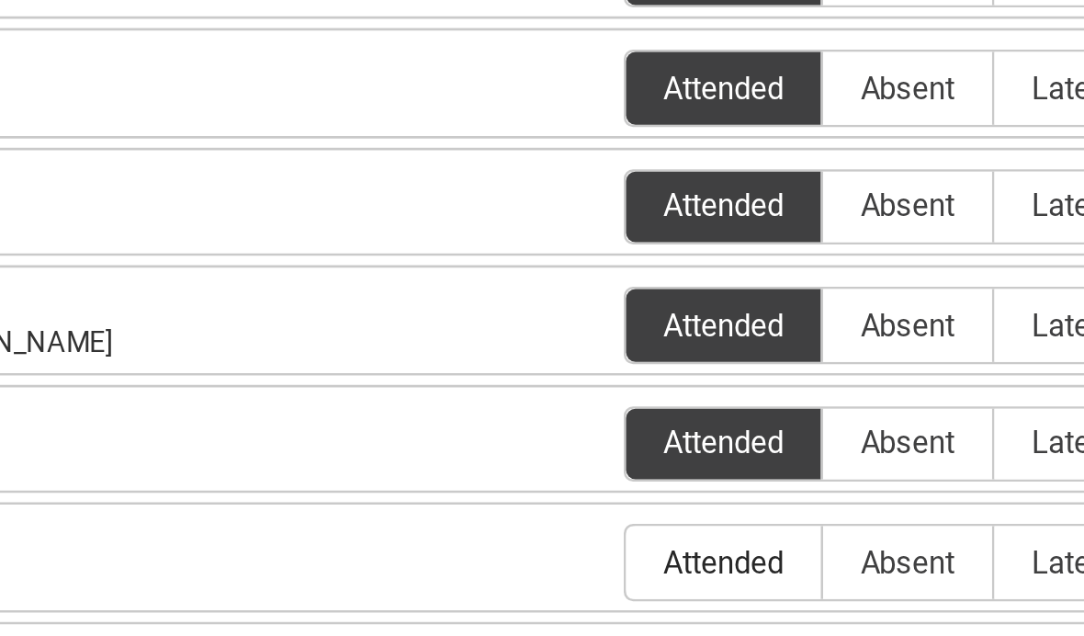
click at [807, 464] on span "Attended" at bounding box center [845, 471] width 76 height 14
click at [806, 470] on input "Attended" at bounding box center [806, 470] width 1 height 1
type lightning-radio-group "Attended"
radio input "true"
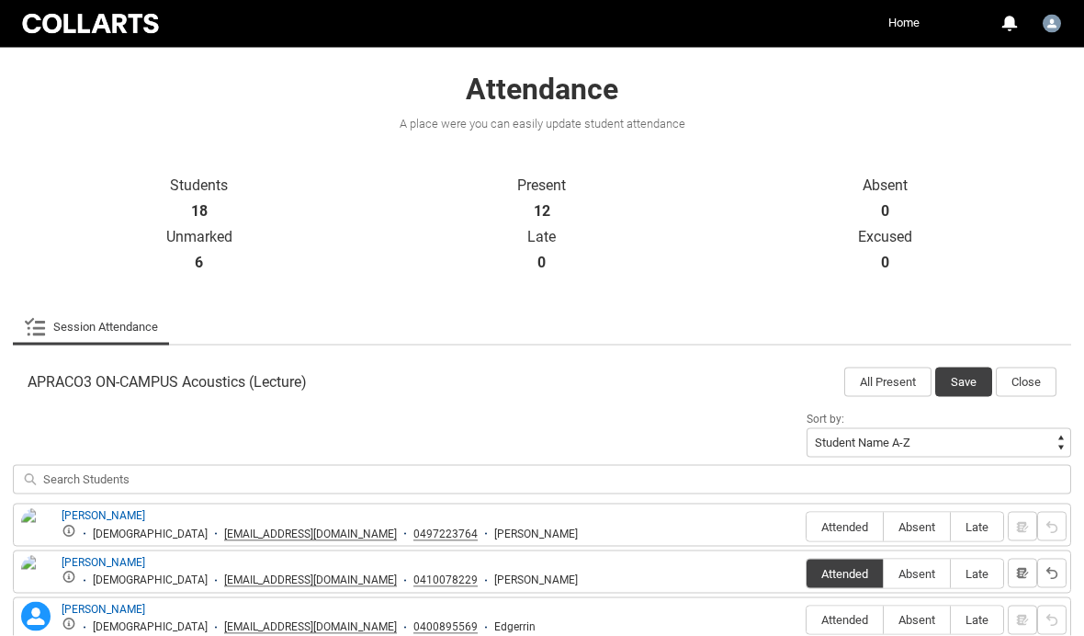
scroll to position [316, 0]
click at [966, 379] on button "Save" at bounding box center [963, 381] width 57 height 29
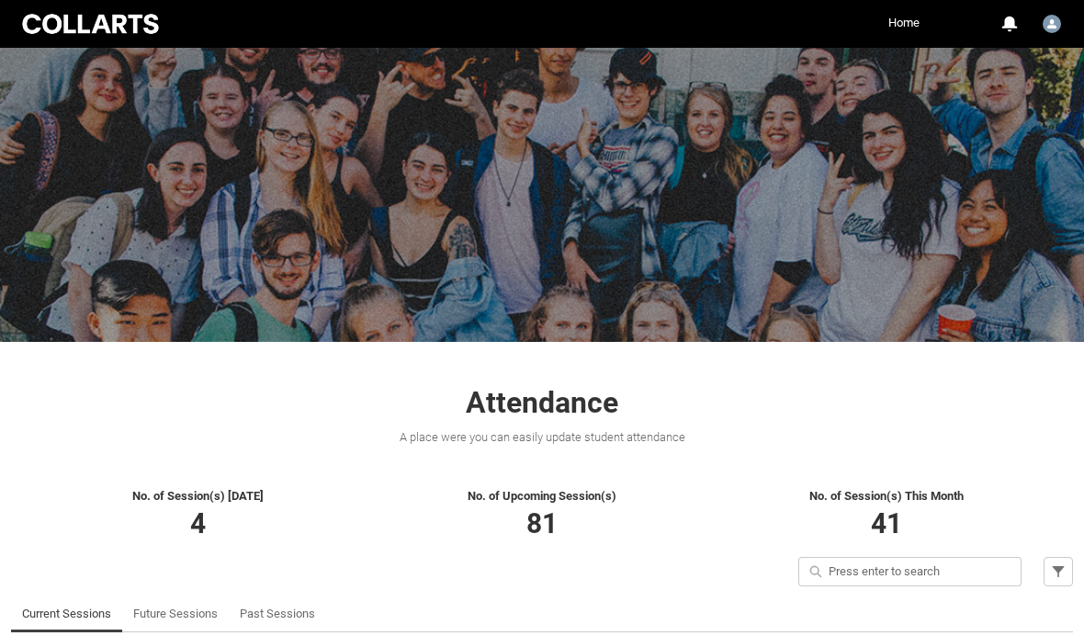
scroll to position [1, 0]
